Goal: Learn about a topic

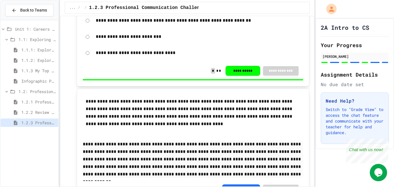
scroll to position [186, 0]
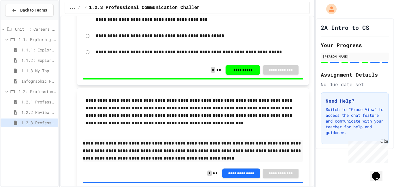
scroll to position [861, 0]
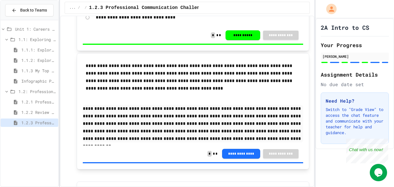
scroll to position [222, 0]
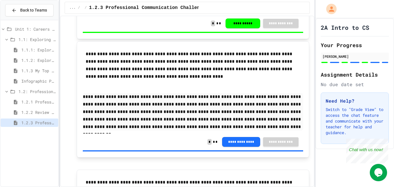
click at [40, 89] on span "1.2: Professional Communication" at bounding box center [36, 91] width 37 height 6
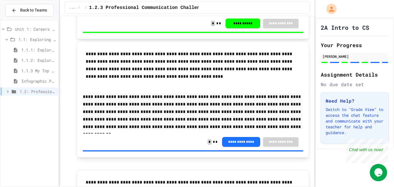
click at [40, 89] on span "1.2: Professional Communication" at bounding box center [38, 91] width 36 height 6
